Goal: Task Accomplishment & Management: Use online tool/utility

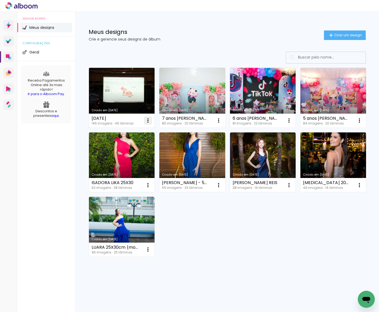
click at [148, 118] on iron-icon at bounding box center [148, 120] width 6 height 6
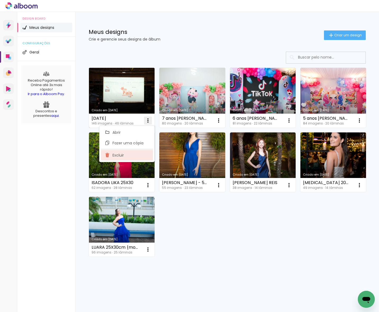
click at [128, 154] on paper-item "Excluir" at bounding box center [127, 155] width 52 height 11
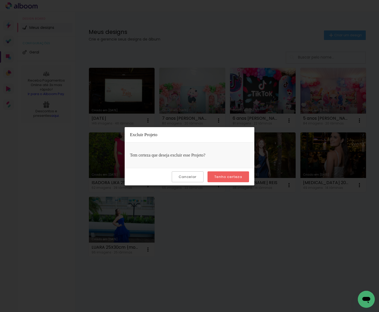
click at [0, 0] on slot "Tenho certeza" at bounding box center [0, 0] width 0 height 0
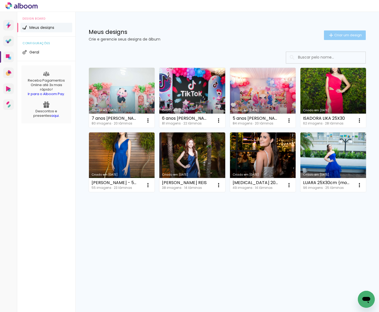
click at [349, 34] on span "Criar um design" at bounding box center [348, 34] width 28 height 3
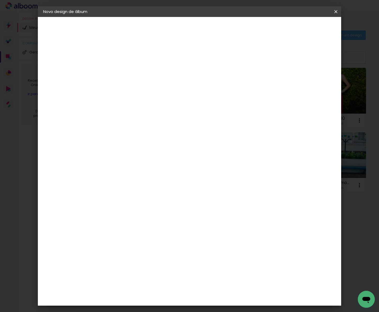
click at [130, 69] on input at bounding box center [130, 71] width 0 height 8
type input "BLOG 15 ANOS [PERSON_NAME]"
type paper-input "BLOG 15 ANOS [PERSON_NAME]"
click at [0, 0] on slot "Avançar" at bounding box center [0, 0] width 0 height 0
click at [229, 80] on paper-item "Tamanho Livre" at bounding box center [203, 81] width 51 height 12
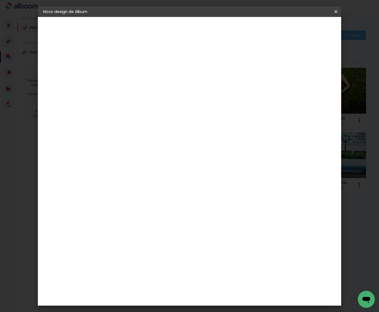
click at [0, 0] on slot "Avançar" at bounding box center [0, 0] width 0 height 0
drag, startPoint x: 117, startPoint y: 139, endPoint x: 111, endPoint y: 138, distance: 5.7
click at [111, 138] on input "30" at bounding box center [113, 140] width 14 height 8
type input "20"
type paper-input "20"
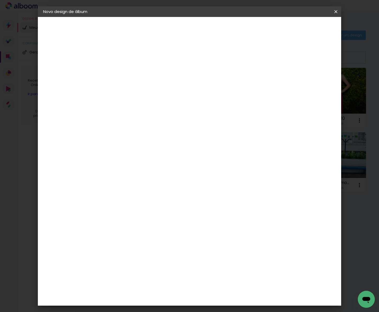
drag, startPoint x: 220, startPoint y: 171, endPoint x: 217, endPoint y: 170, distance: 3.0
click at [217, 170] on input "60" at bounding box center [219, 173] width 14 height 8
type input "30"
type paper-input "30"
click at [265, 109] on div "15 cm cm cm mm A maioria das encadernadoras sugere 5mm de sangria." at bounding box center [211, 88] width 209 height 42
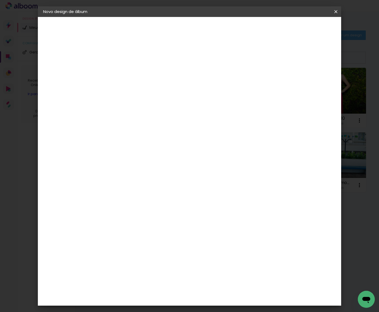
click at [302, 29] on span "Iniciar design" at bounding box center [290, 28] width 24 height 4
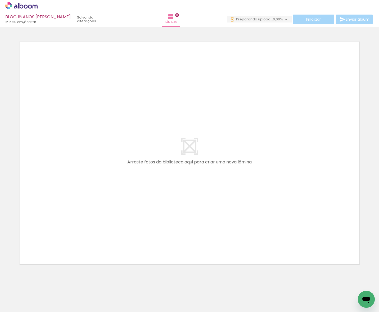
click at [224, 232] on quentale-layouter at bounding box center [189, 152] width 352 height 235
click at [312, 100] on quentale-layouter at bounding box center [189, 152] width 352 height 235
click at [164, 209] on quentale-layouter at bounding box center [189, 152] width 352 height 235
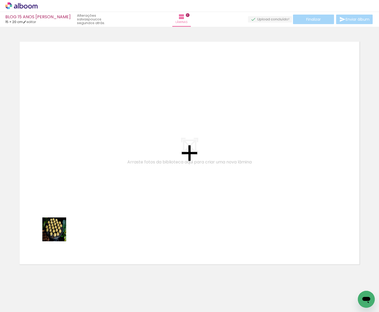
drag, startPoint x: 58, startPoint y: 291, endPoint x: 93, endPoint y: 243, distance: 58.8
click at [59, 213] on quentale-workspace at bounding box center [189, 156] width 379 height 312
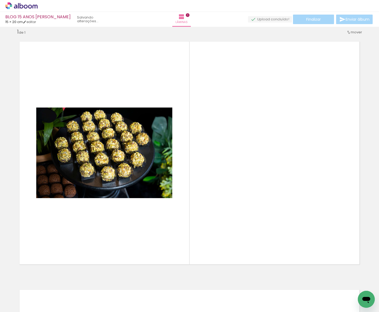
scroll to position [7, 0]
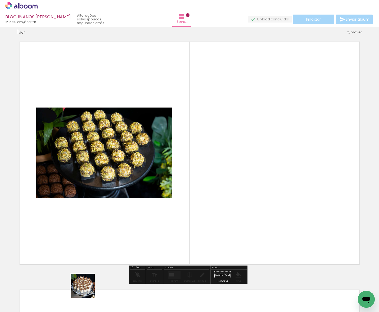
drag, startPoint x: 86, startPoint y: 293, endPoint x: 109, endPoint y: 198, distance: 97.6
click at [107, 195] on quentale-workspace at bounding box center [189, 156] width 379 height 312
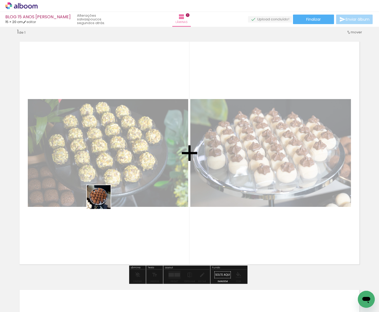
drag, startPoint x: 112, startPoint y: 228, endPoint x: 138, endPoint y: 218, distance: 28.0
click at [96, 188] on quentale-workspace at bounding box center [189, 156] width 379 height 312
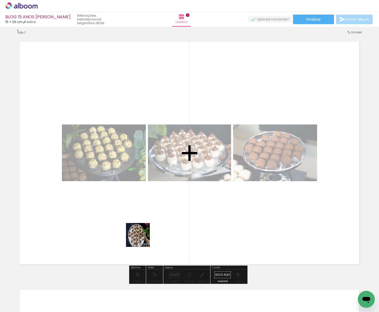
drag, startPoint x: 140, startPoint y: 288, endPoint x: 117, endPoint y: 182, distance: 108.0
click at [117, 182] on quentale-workspace at bounding box center [189, 156] width 379 height 312
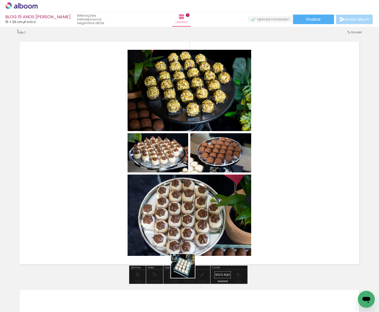
drag, startPoint x: 177, startPoint y: 288, endPoint x: 277, endPoint y: 172, distance: 152.7
click at [266, 173] on quentale-workspace at bounding box center [189, 156] width 379 height 312
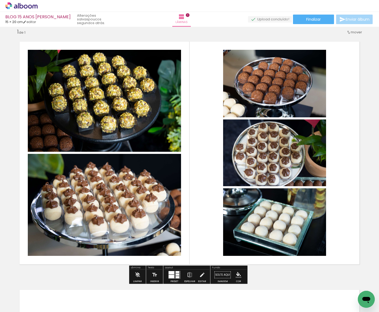
click at [361, 122] on quentale-layouter at bounding box center [189, 152] width 352 height 235
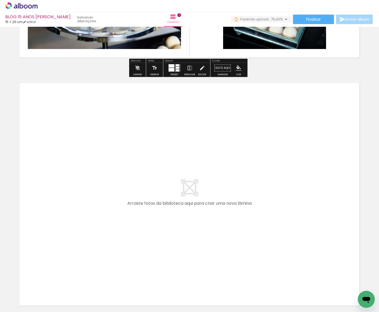
scroll to position [265, 0]
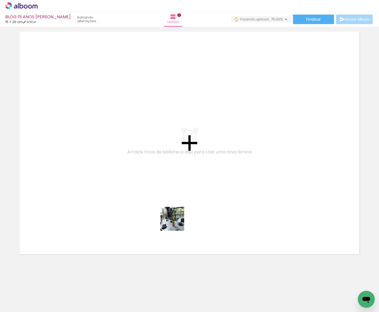
drag, startPoint x: 201, startPoint y: 286, endPoint x: 185, endPoint y: 228, distance: 60.1
click at [142, 176] on quentale-workspace at bounding box center [189, 156] width 379 height 312
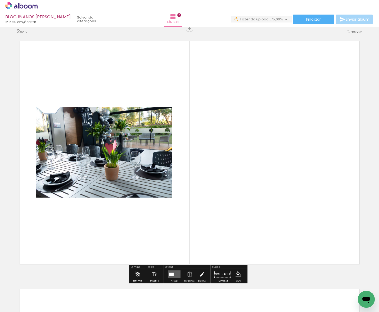
scroll to position [255, 0]
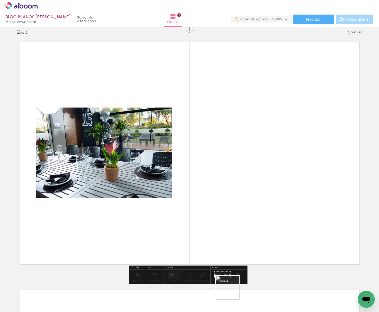
drag, startPoint x: 232, startPoint y: 291, endPoint x: 220, endPoint y: 206, distance: 86.0
click at [220, 206] on quentale-workspace at bounding box center [189, 156] width 379 height 312
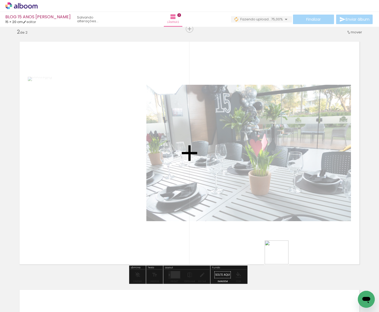
drag, startPoint x: 280, startPoint y: 256, endPoint x: 293, endPoint y: 207, distance: 50.6
click at [293, 207] on quentale-workspace at bounding box center [189, 156] width 379 height 312
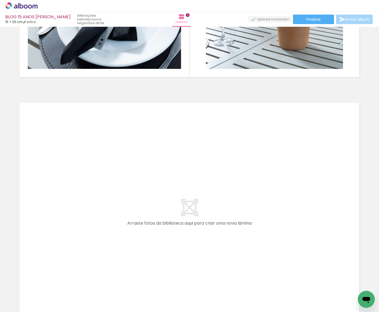
scroll to position [0, 170]
drag, startPoint x: 181, startPoint y: 293, endPoint x: 137, endPoint y: 228, distance: 78.8
click at [137, 228] on quentale-workspace at bounding box center [189, 156] width 379 height 312
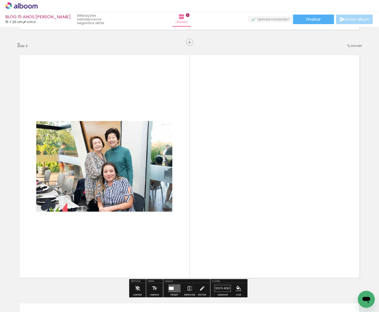
scroll to position [502, 0]
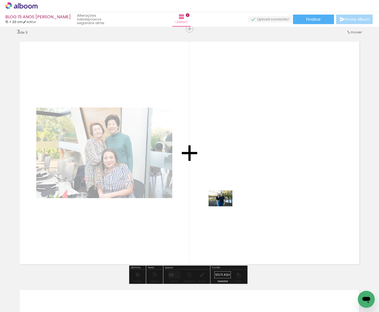
drag, startPoint x: 211, startPoint y: 292, endPoint x: 223, endPoint y: 202, distance: 91.2
click at [223, 202] on quentale-workspace at bounding box center [189, 156] width 379 height 312
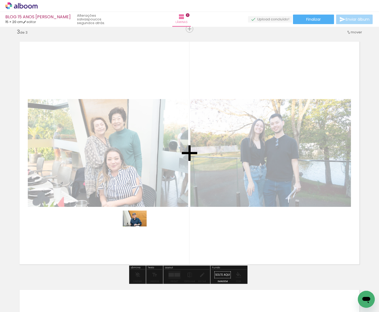
drag, startPoint x: 267, startPoint y: 295, endPoint x: 138, endPoint y: 227, distance: 146.1
click at [138, 227] on quentale-workspace at bounding box center [189, 156] width 379 height 312
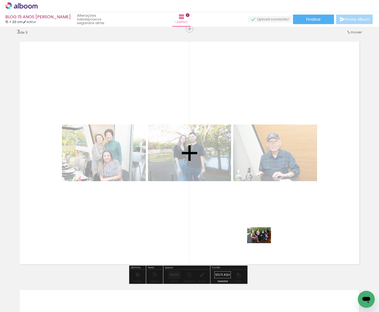
drag, startPoint x: 238, startPoint y: 294, endPoint x: 263, endPoint y: 242, distance: 57.8
click at [263, 242] on quentale-workspace at bounding box center [189, 156] width 379 height 312
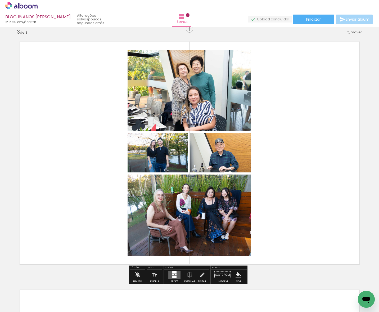
click at [318, 172] on quentale-layouter at bounding box center [189, 152] width 352 height 235
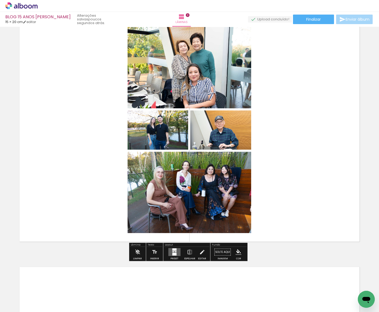
scroll to position [529, 0]
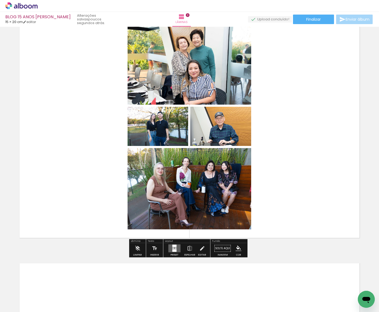
click at [175, 247] on div at bounding box center [176, 247] width 2 height 1
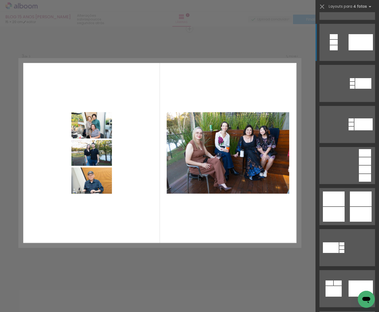
scroll to position [159, 0]
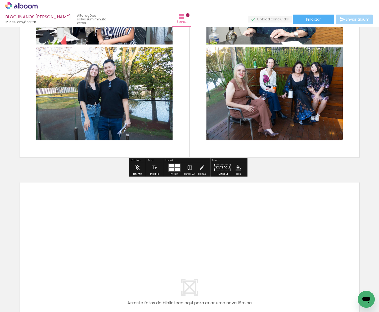
scroll to position [635, 0]
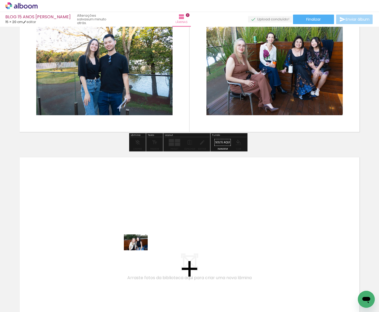
drag, startPoint x: 213, startPoint y: 293, endPoint x: 125, endPoint y: 246, distance: 99.8
click at [125, 246] on quentale-workspace at bounding box center [189, 156] width 379 height 312
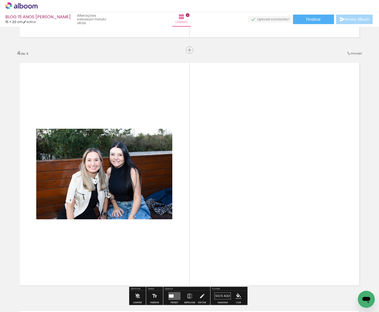
scroll to position [750, 0]
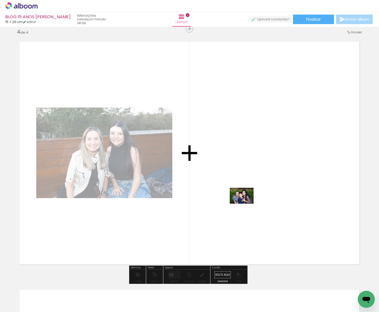
drag, startPoint x: 244, startPoint y: 299, endPoint x: 244, endPoint y: 202, distance: 96.6
click at [244, 202] on quentale-workspace at bounding box center [189, 156] width 379 height 312
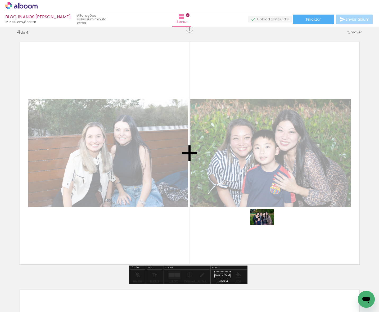
drag, startPoint x: 270, startPoint y: 297, endPoint x: 264, endPoint y: 222, distance: 74.9
click at [262, 220] on quentale-workspace at bounding box center [189, 156] width 379 height 312
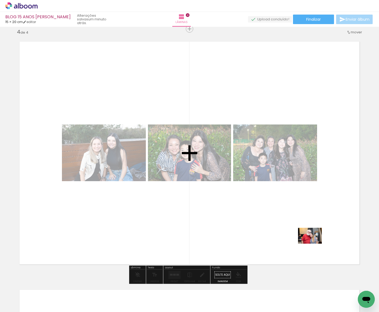
drag, startPoint x: 320, startPoint y: 277, endPoint x: 311, endPoint y: 238, distance: 39.3
click at [311, 238] on quentale-workspace at bounding box center [189, 156] width 379 height 312
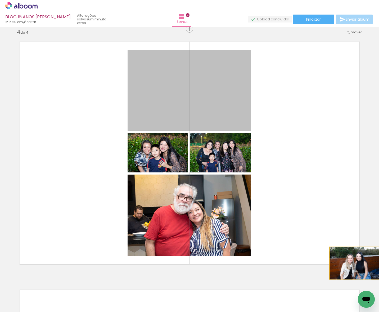
drag, startPoint x: 232, startPoint y: 89, endPoint x: 352, endPoint y: 263, distance: 211.0
click at [352, 263] on quentale-layouter at bounding box center [189, 152] width 352 height 235
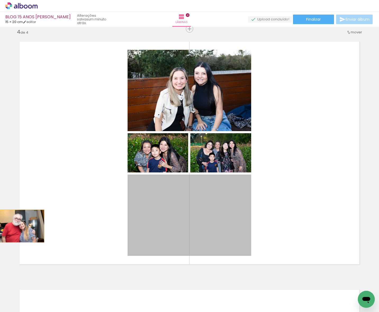
drag, startPoint x: 142, startPoint y: 220, endPoint x: 244, endPoint y: 221, distance: 101.4
click at [30, 225] on quentale-layouter at bounding box center [189, 152] width 352 height 235
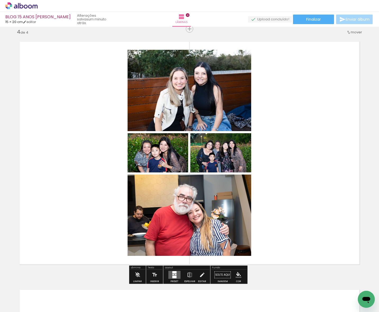
click at [327, 158] on quentale-layouter at bounding box center [189, 152] width 352 height 235
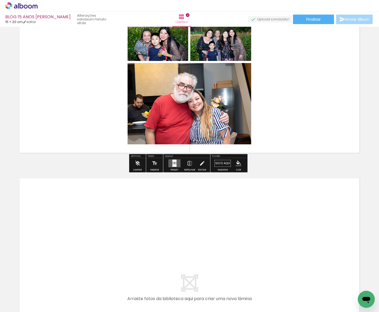
scroll to position [883, 0]
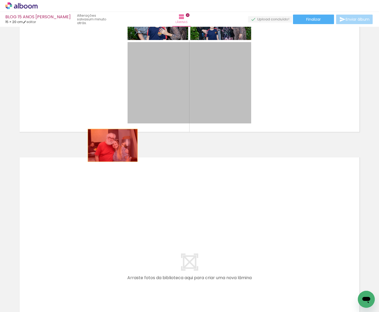
drag, startPoint x: 212, startPoint y: 89, endPoint x: 111, endPoint y: 145, distance: 115.7
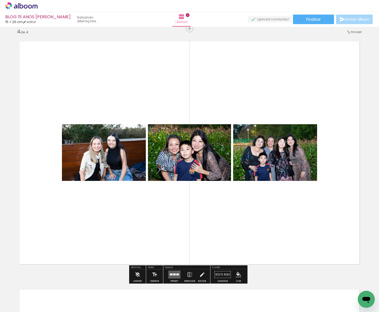
scroll to position [750, 0]
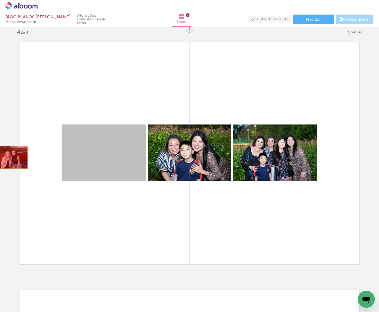
drag, startPoint x: 75, startPoint y: 162, endPoint x: 82, endPoint y: 142, distance: 21.5
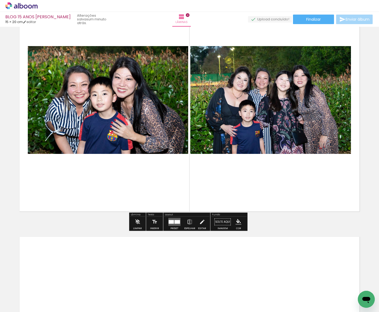
scroll to position [830, 0]
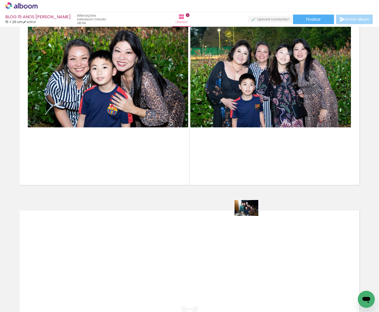
drag, startPoint x: 299, startPoint y: 295, endPoint x: 208, endPoint y: 192, distance: 137.6
click at [208, 192] on quentale-workspace at bounding box center [189, 156] width 379 height 312
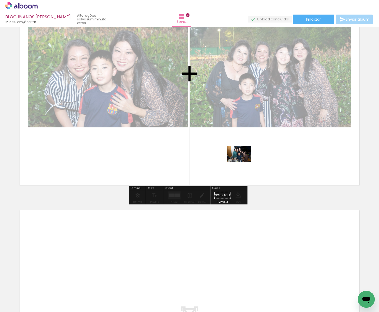
drag, startPoint x: 301, startPoint y: 294, endPoint x: 238, endPoint y: 151, distance: 156.2
click at [238, 152] on quentale-workspace at bounding box center [189, 156] width 379 height 312
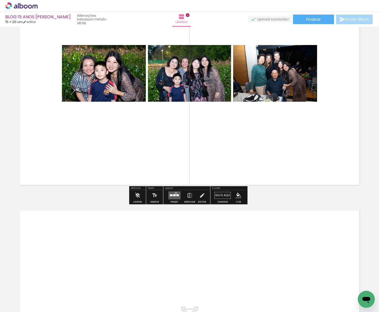
click at [175, 193] on quentale-layouter at bounding box center [174, 195] width 12 height 8
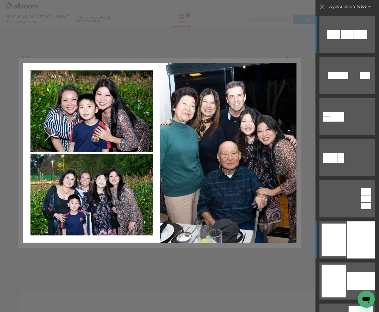
scroll to position [26, 0]
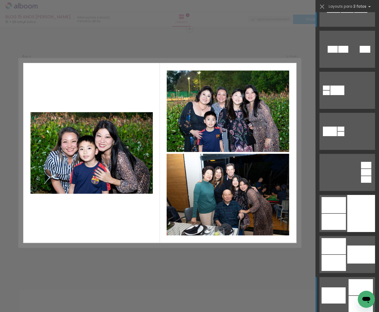
click at [353, 13] on div at bounding box center [347, 8] width 13 height 9
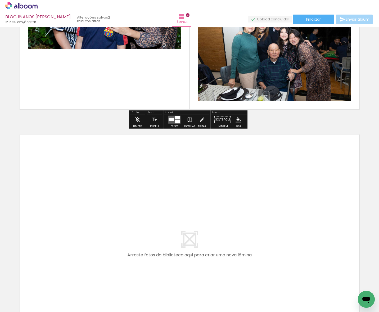
scroll to position [936, 0]
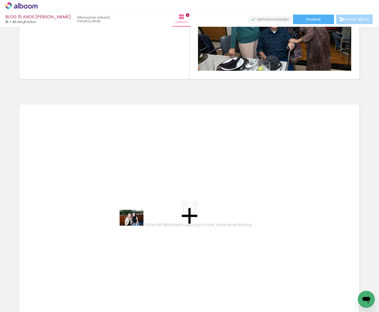
drag, startPoint x: 216, startPoint y: 296, endPoint x: 135, endPoint y: 225, distance: 108.2
click at [135, 225] on quentale-workspace at bounding box center [189, 156] width 379 height 312
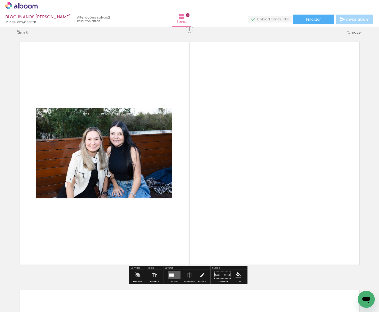
scroll to position [998, 0]
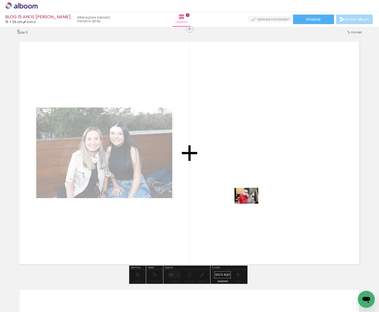
drag, startPoint x: 328, startPoint y: 293, endPoint x: 250, endPoint y: 203, distance: 118.9
click at [250, 203] on quentale-workspace at bounding box center [189, 156] width 379 height 312
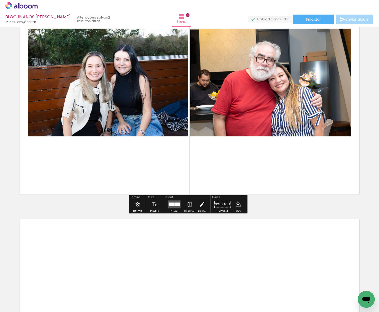
scroll to position [1078, 0]
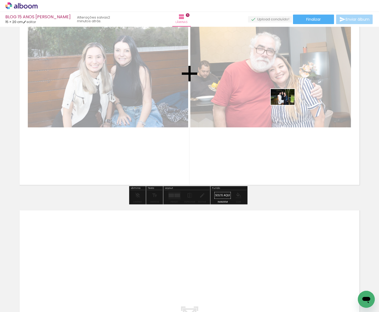
drag, startPoint x: 356, startPoint y: 290, endPoint x: 283, endPoint y: 100, distance: 203.8
click at [283, 100] on quentale-workspace at bounding box center [189, 156] width 379 height 312
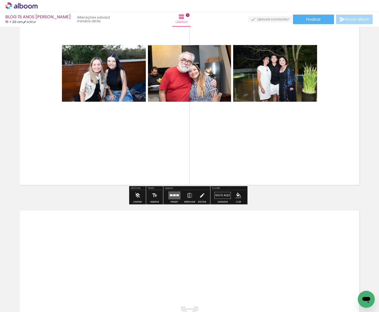
click at [174, 193] on quentale-layouter at bounding box center [174, 195] width 12 height 8
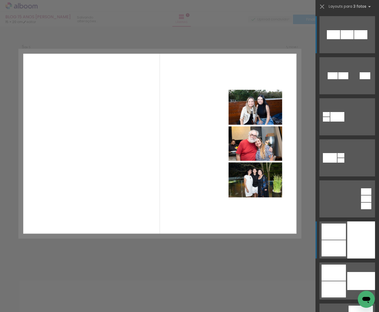
scroll to position [998, 0]
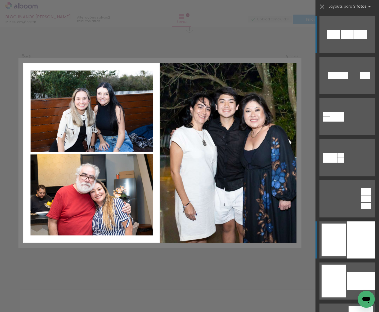
click at [367, 245] on div at bounding box center [361, 239] width 28 height 37
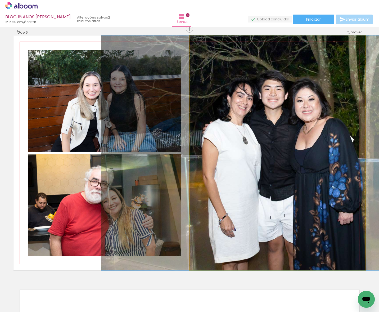
click at [312, 209] on quentale-photo at bounding box center [277, 152] width 176 height 235
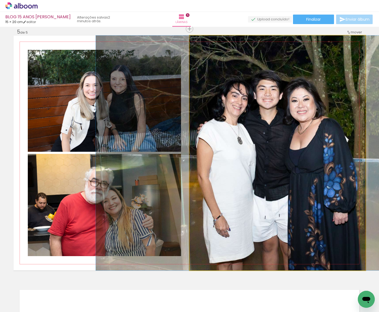
drag, startPoint x: 321, startPoint y: 209, endPoint x: 316, endPoint y: 209, distance: 5.3
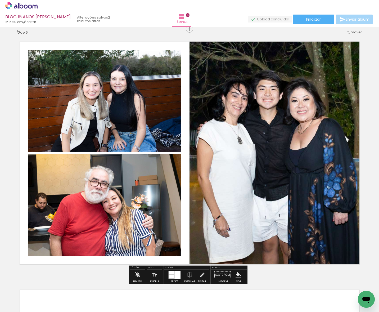
drag, startPoint x: 367, startPoint y: 182, endPoint x: 346, endPoint y: 248, distance: 70.0
